Goal: Task Accomplishment & Management: Manage account settings

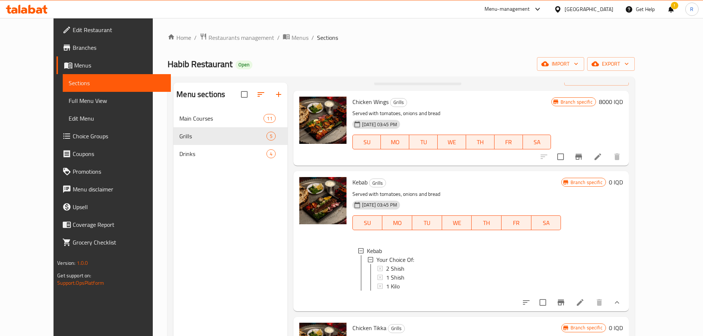
scroll to position [25, 0]
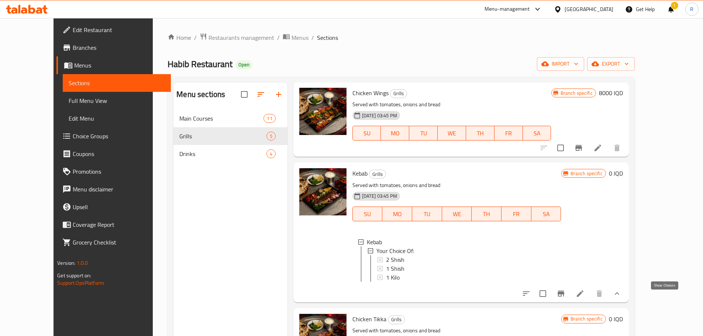
click at [621, 298] on icon "show more" at bounding box center [616, 293] width 9 height 9
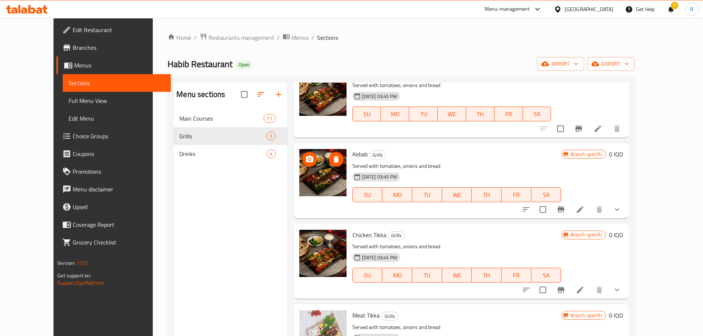
scroll to position [94, 0]
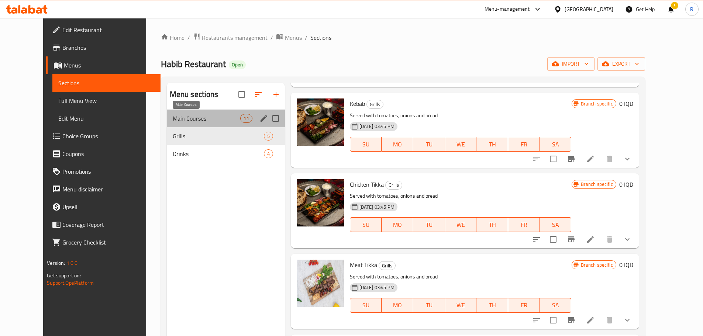
click at [212, 118] on span "Main Courses" at bounding box center [207, 118] width 68 height 9
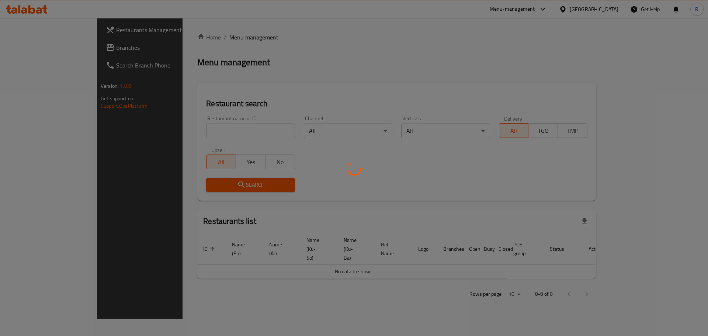
click at [236, 131] on div at bounding box center [354, 168] width 708 height 336
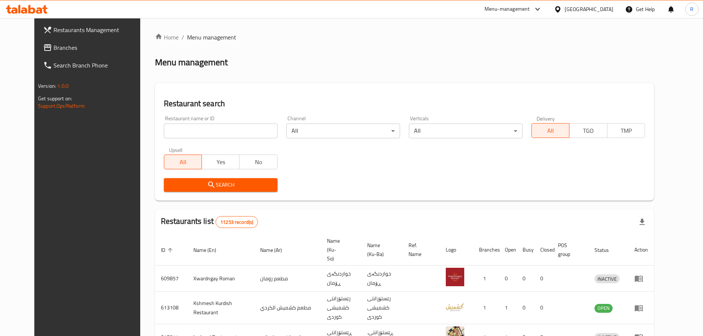
click at [233, 132] on input "search" at bounding box center [221, 131] width 114 height 15
click at [246, 131] on input "search" at bounding box center [221, 131] width 114 height 15
click at [191, 134] on input "habi" at bounding box center [221, 131] width 114 height 15
type input "habib"
click at [255, 187] on span "Search" at bounding box center [221, 184] width 102 height 9
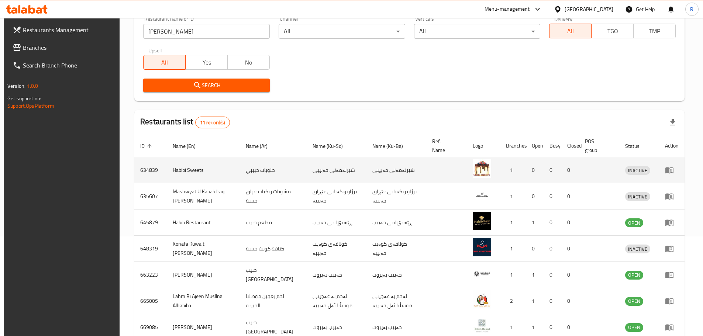
scroll to position [123, 0]
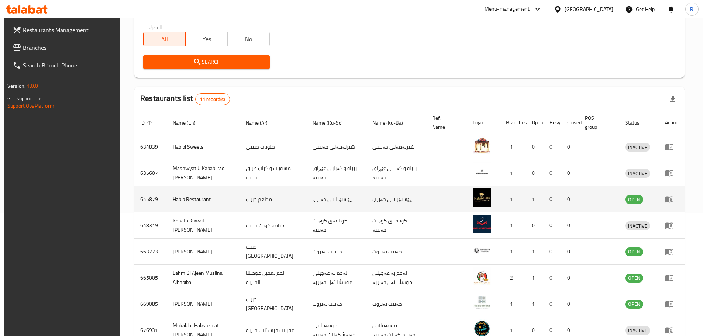
click at [671, 200] on icon "enhanced table" at bounding box center [669, 200] width 8 height 6
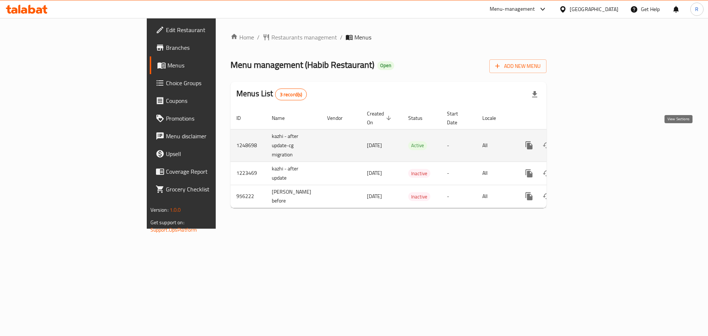
click at [587, 141] on icon "enhanced table" at bounding box center [582, 145] width 9 height 9
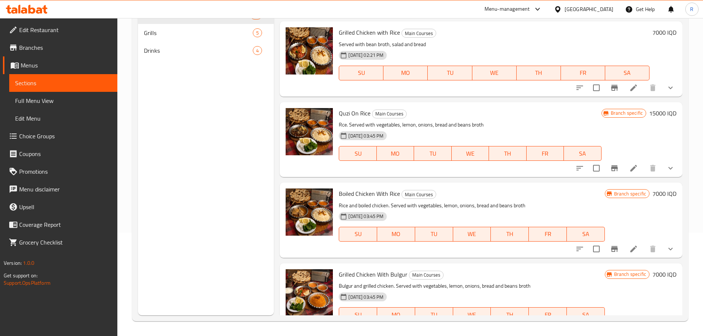
scroll to position [292, 0]
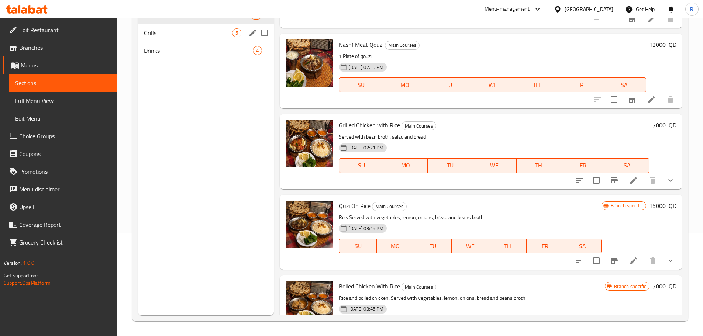
click at [155, 35] on span "Grills" at bounding box center [188, 32] width 89 height 9
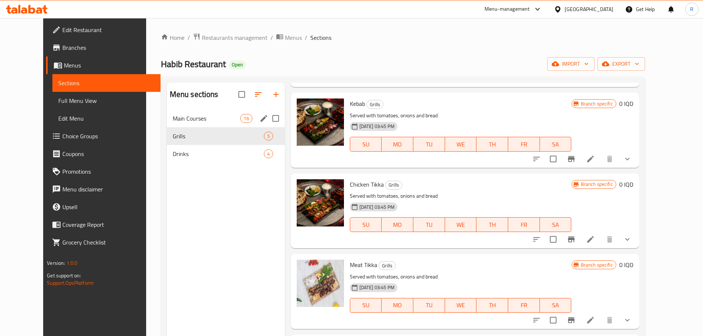
click at [173, 117] on span "Main Courses" at bounding box center [207, 118] width 68 height 9
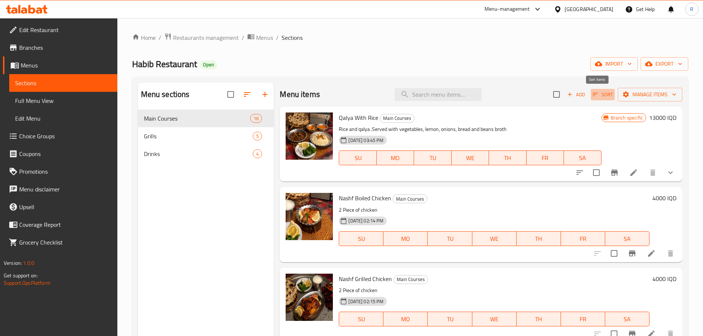
click at [592, 96] on icon "button" at bounding box center [595, 94] width 7 height 7
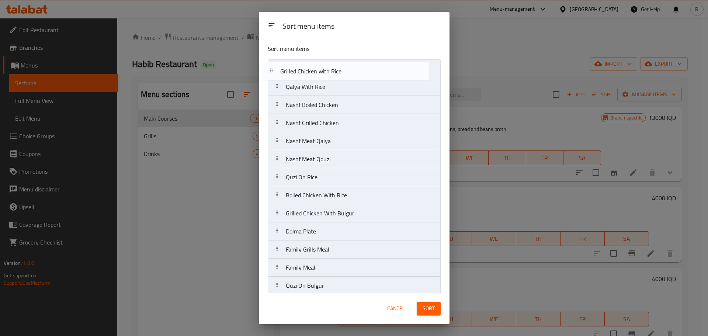
drag, startPoint x: 329, startPoint y: 166, endPoint x: 323, endPoint y: 74, distance: 92.0
click at [323, 74] on nav "Qalya With Rice Nashf Boiled Chicken Nashf Grilled Chicken Nashf Meat Qalya Nas…" at bounding box center [354, 204] width 173 height 290
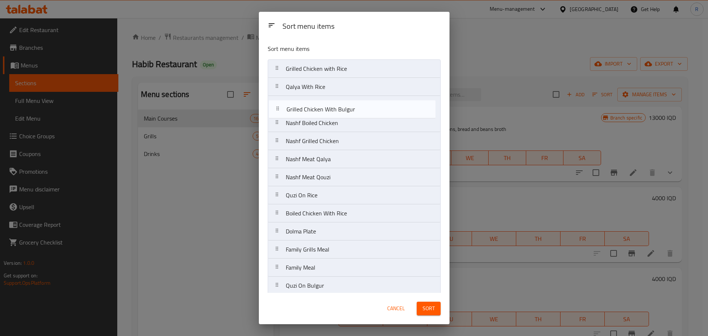
drag, startPoint x: 324, startPoint y: 215, endPoint x: 324, endPoint y: 108, distance: 107.0
click at [324, 108] on nav "Grilled Chicken with Rice Qalya With Rice Nashf Boiled Chicken Nashf Grilled Ch…" at bounding box center [354, 204] width 173 height 290
drag, startPoint x: 326, startPoint y: 219, endPoint x: 323, endPoint y: 126, distance: 93.0
click at [323, 126] on nav "Grilled Chicken with Rice Qalya With Rice Grilled Chicken With Bulgur Nashf Boi…" at bounding box center [354, 204] width 173 height 290
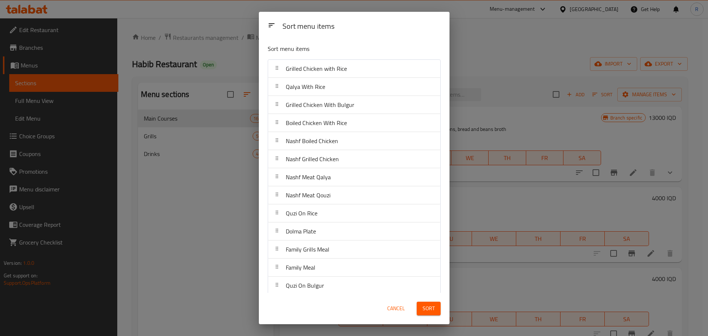
click at [428, 306] on span "Sort" at bounding box center [429, 308] width 12 height 9
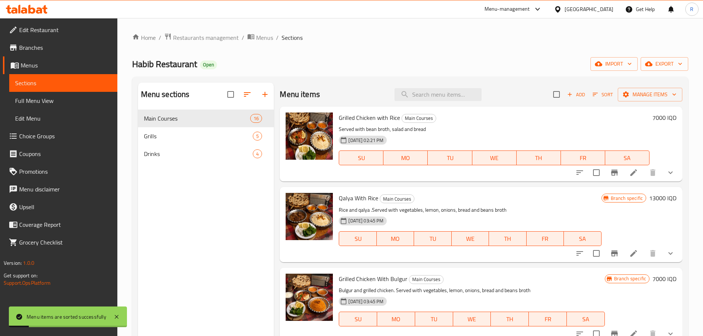
click at [356, 65] on div "Habib Restaurant Open import export" at bounding box center [410, 64] width 556 height 14
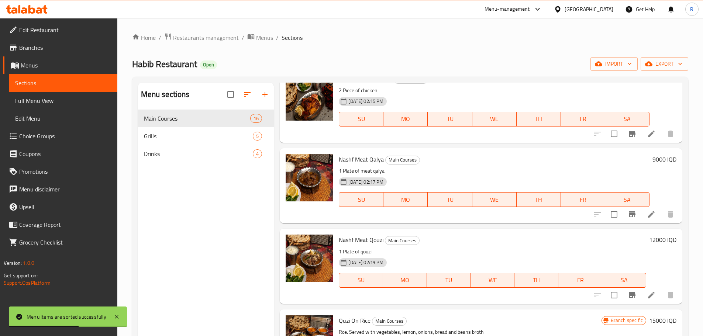
scroll to position [443, 0]
